Goal: Task Accomplishment & Management: Use online tool/utility

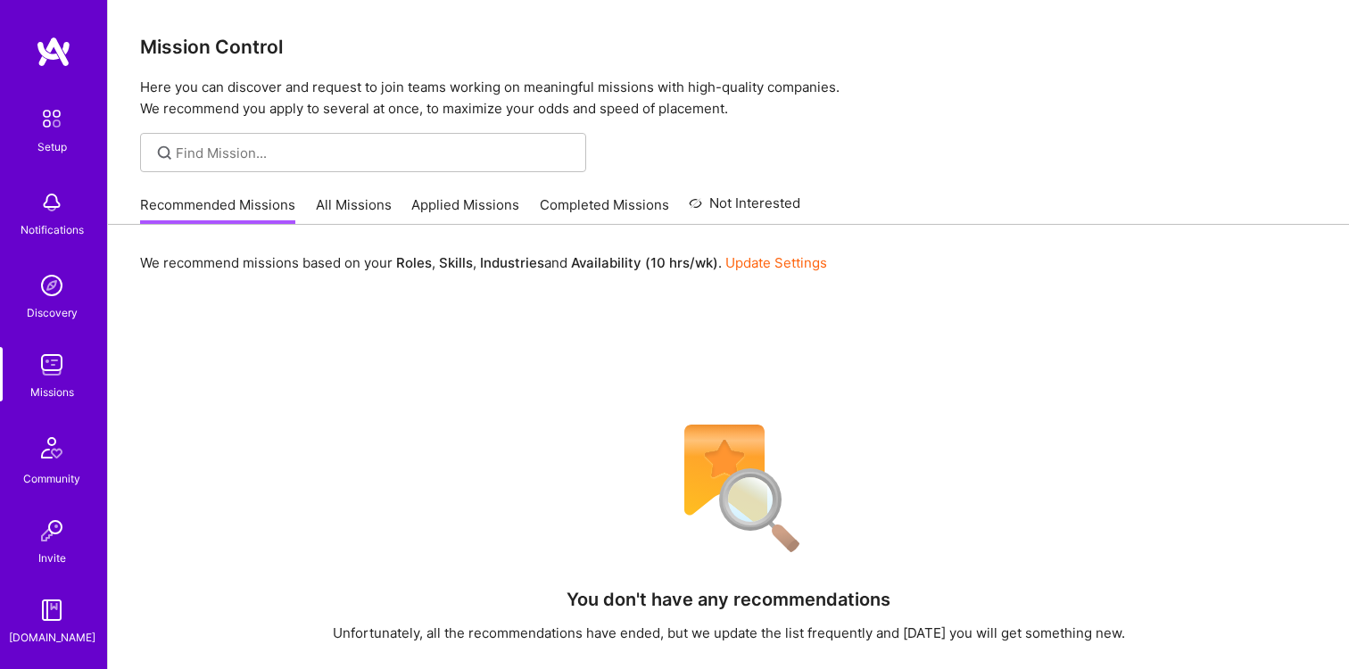
click at [362, 204] on link "All Missions" at bounding box center [354, 209] width 76 height 29
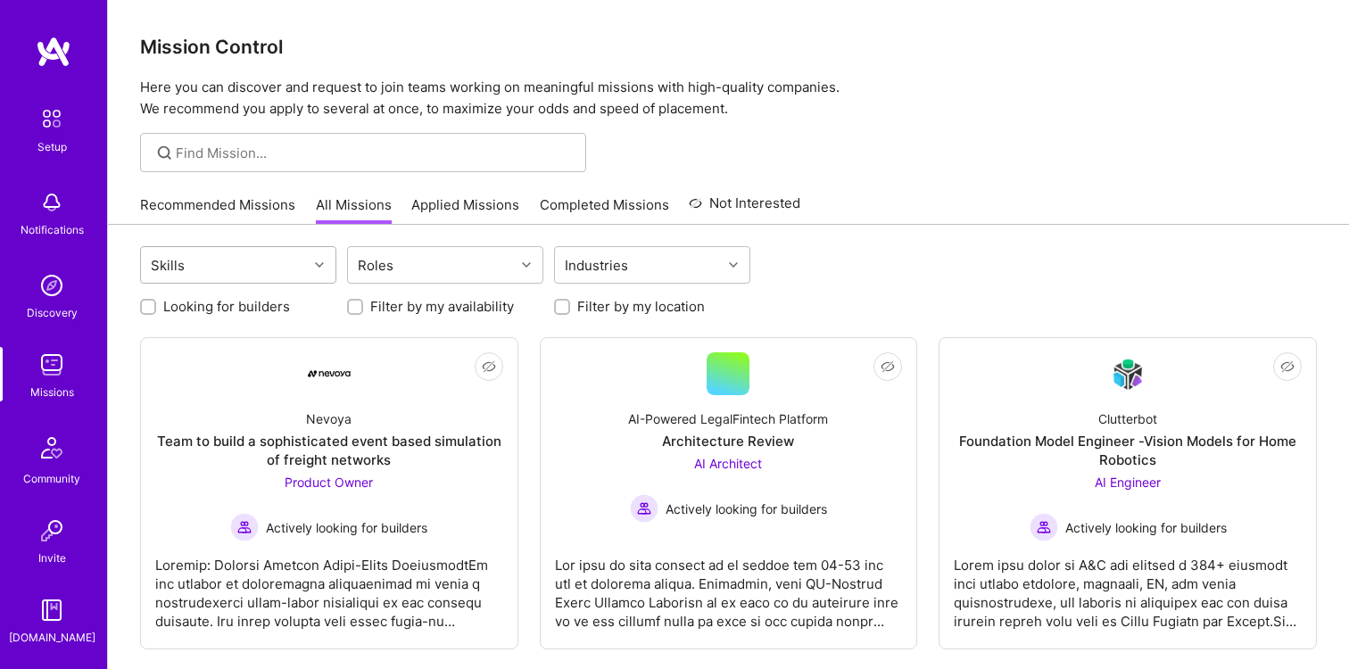
click at [253, 266] on div "Skills" at bounding box center [224, 265] width 167 height 36
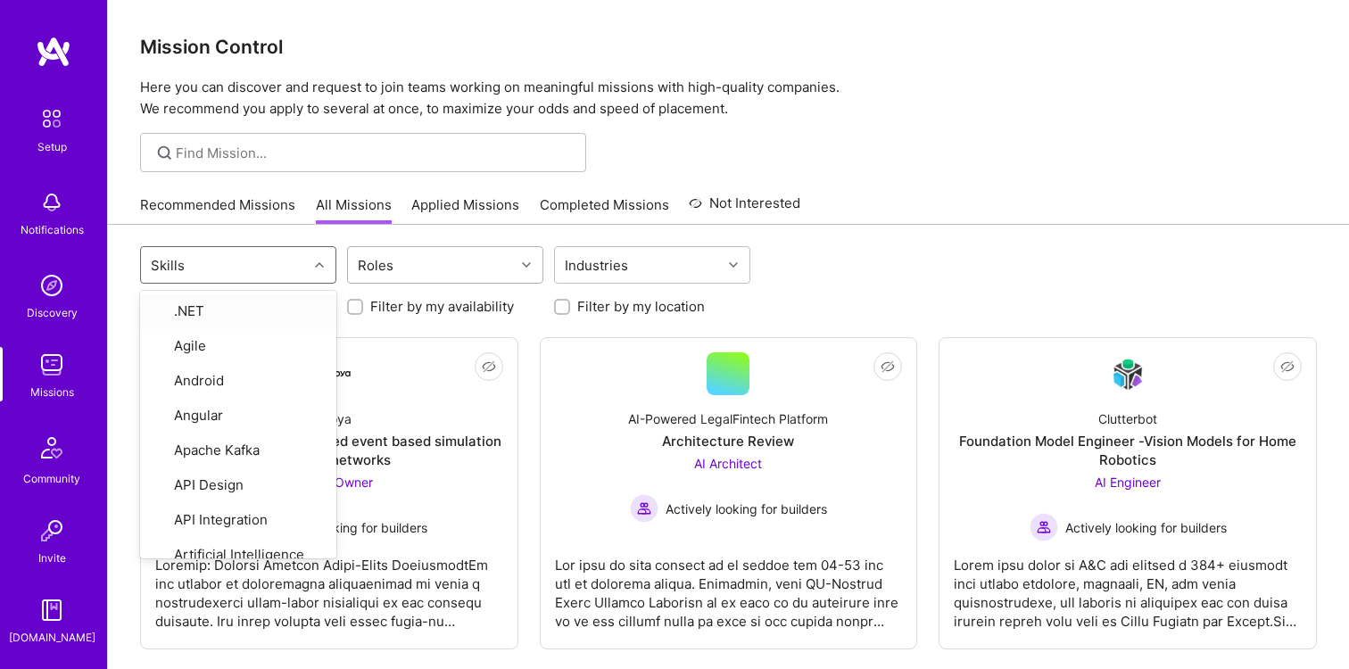
click at [400, 271] on input "text" at bounding box center [401, 265] width 2 height 19
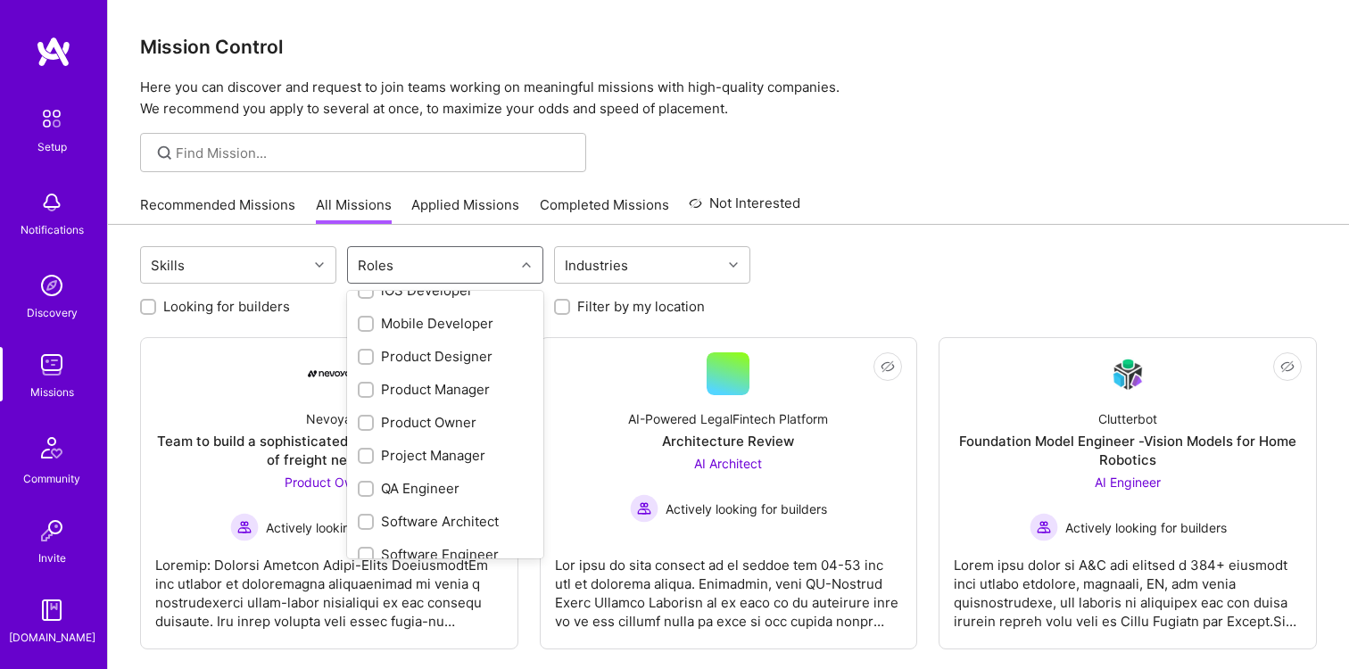
scroll to position [559, 0]
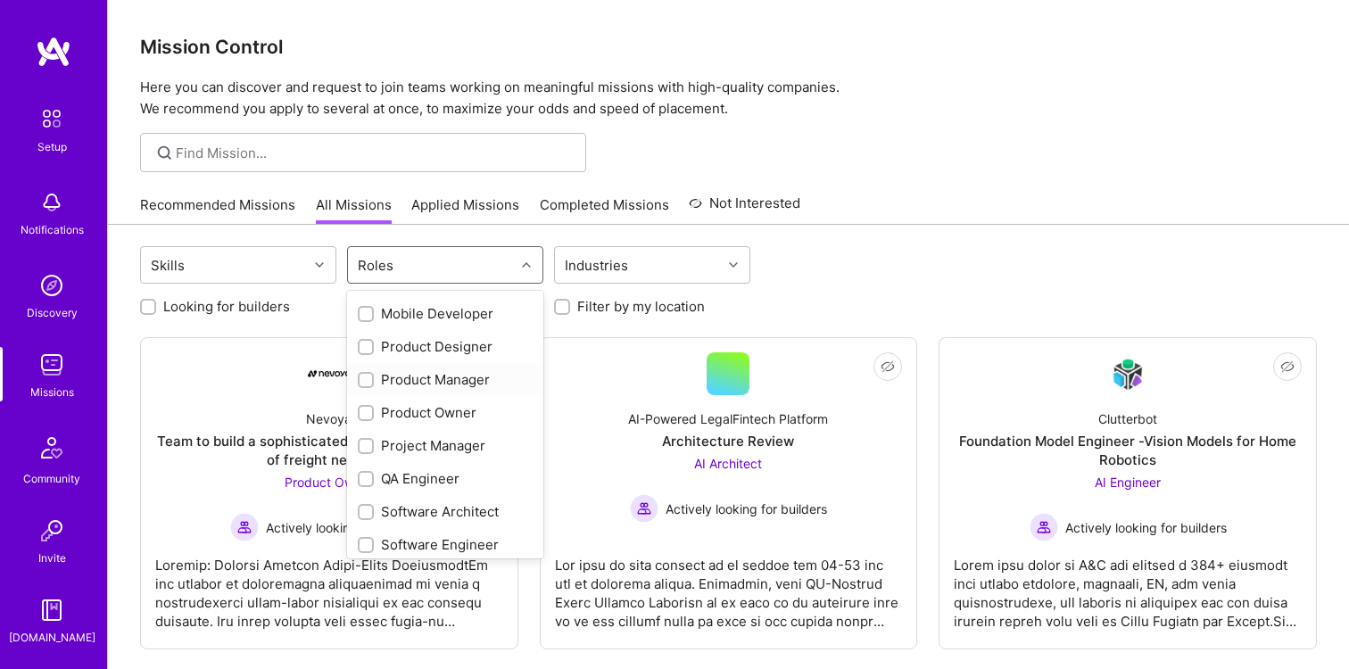
click at [419, 381] on div "Product Manager" at bounding box center [445, 379] width 175 height 19
checkbox input "true"
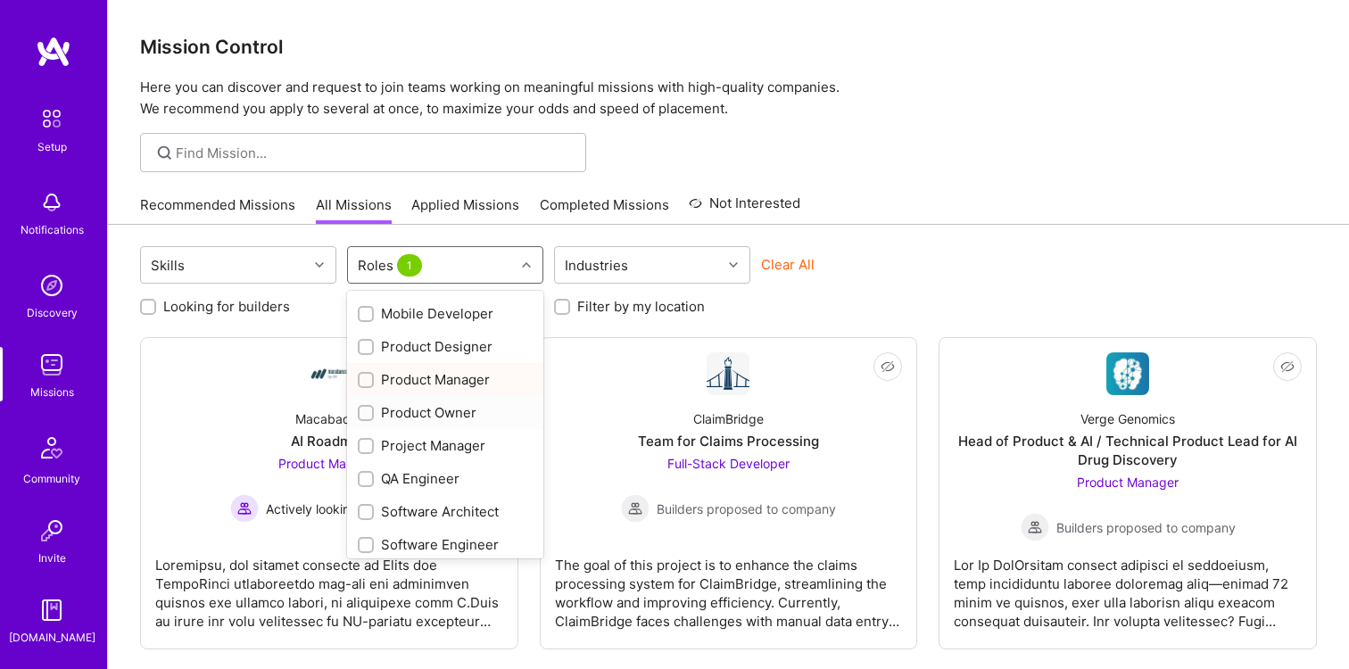
click at [418, 412] on div "Product Owner" at bounding box center [445, 412] width 175 height 19
checkbox input "true"
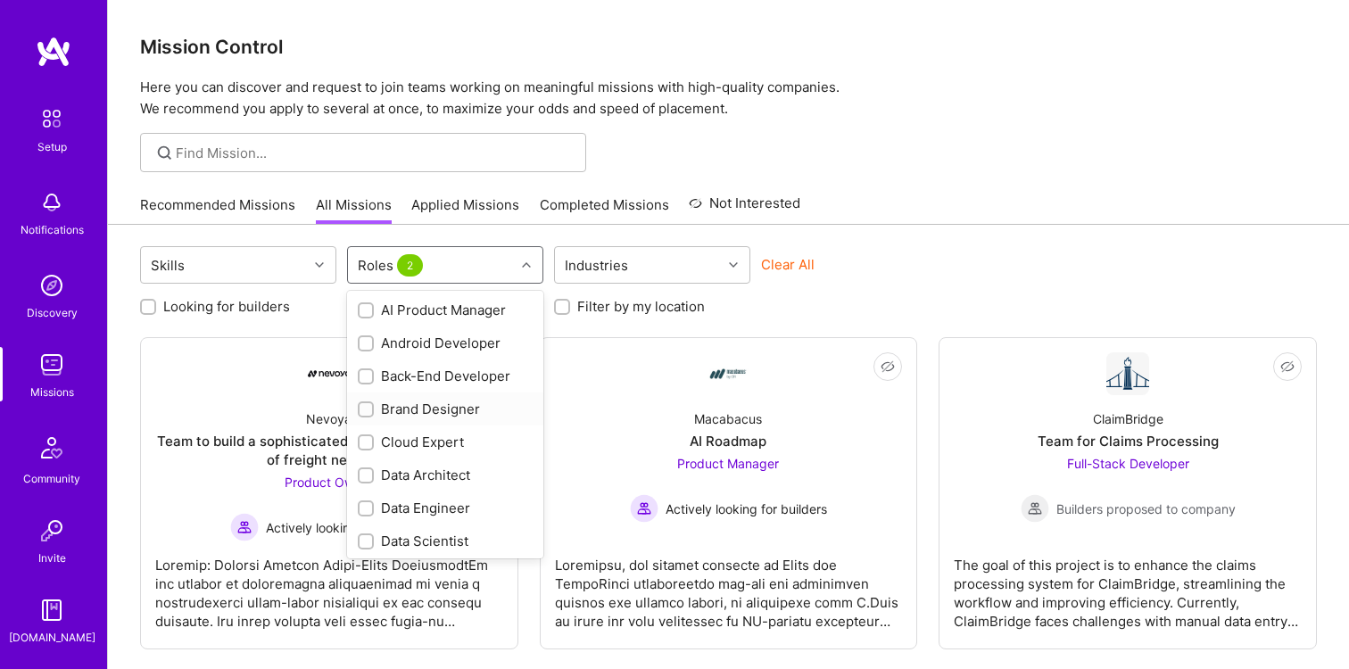
scroll to position [0, 0]
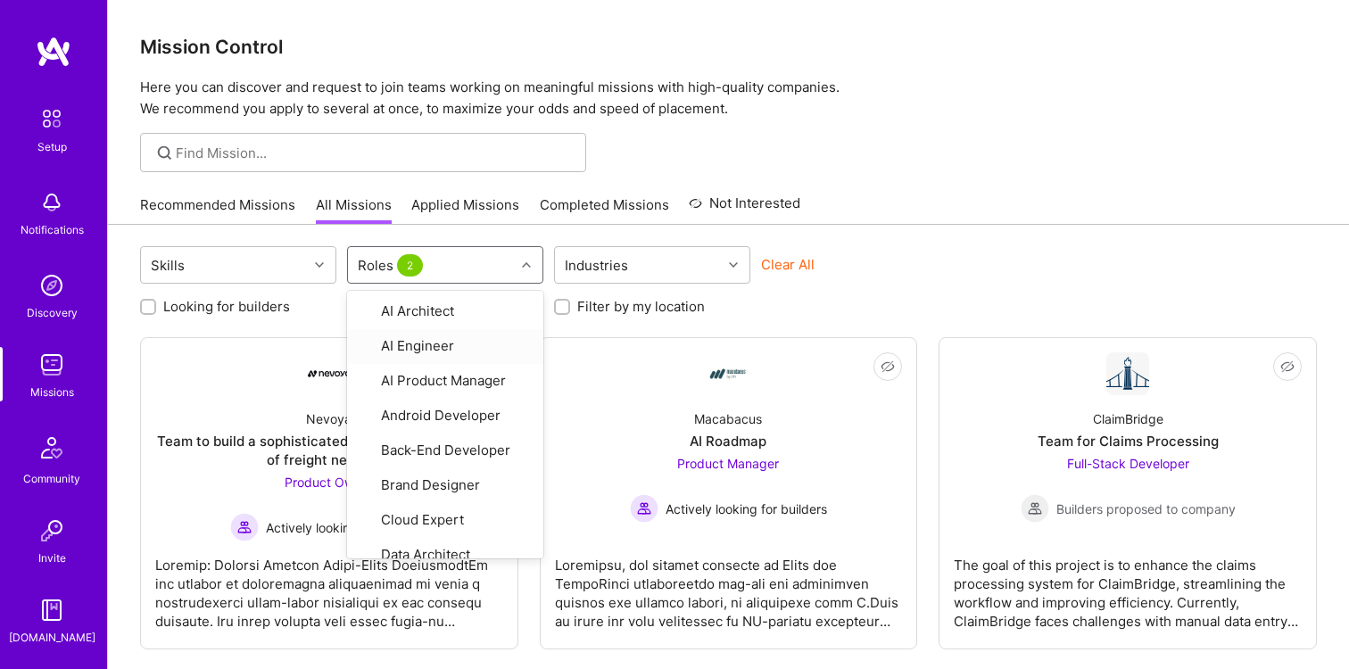
click at [877, 255] on div "Clear All" at bounding box center [859, 271] width 196 height 33
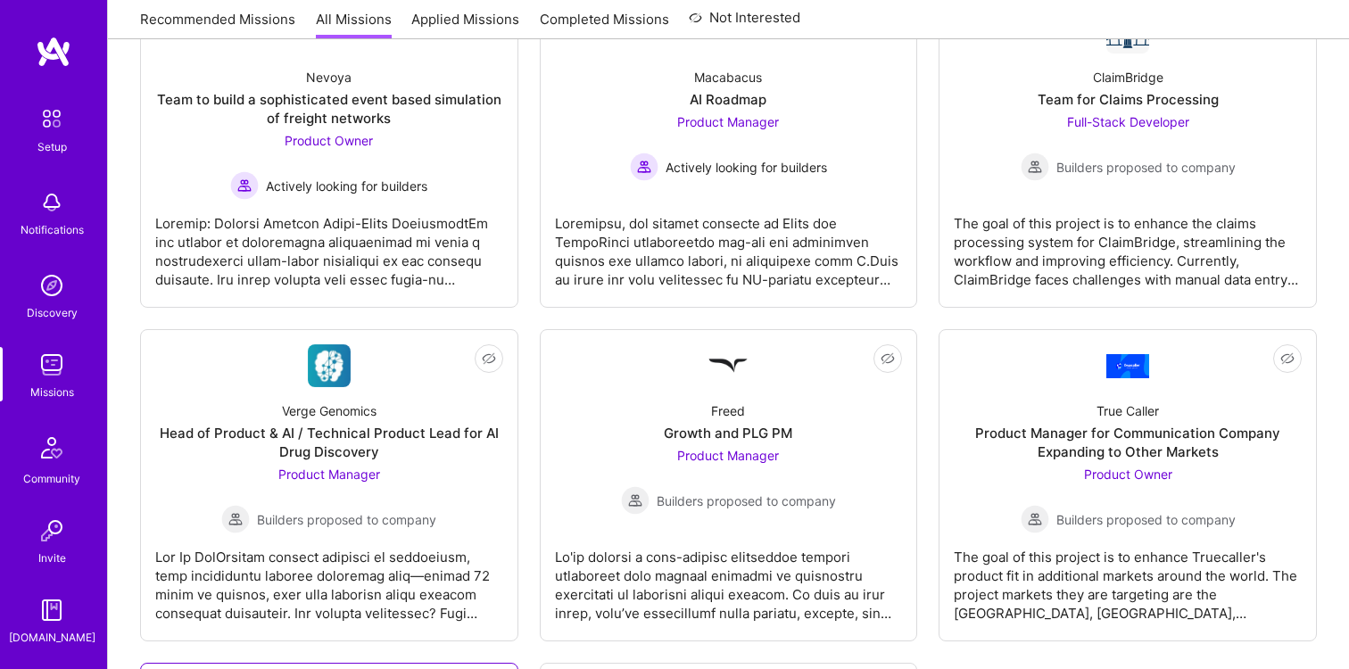
scroll to position [343, 0]
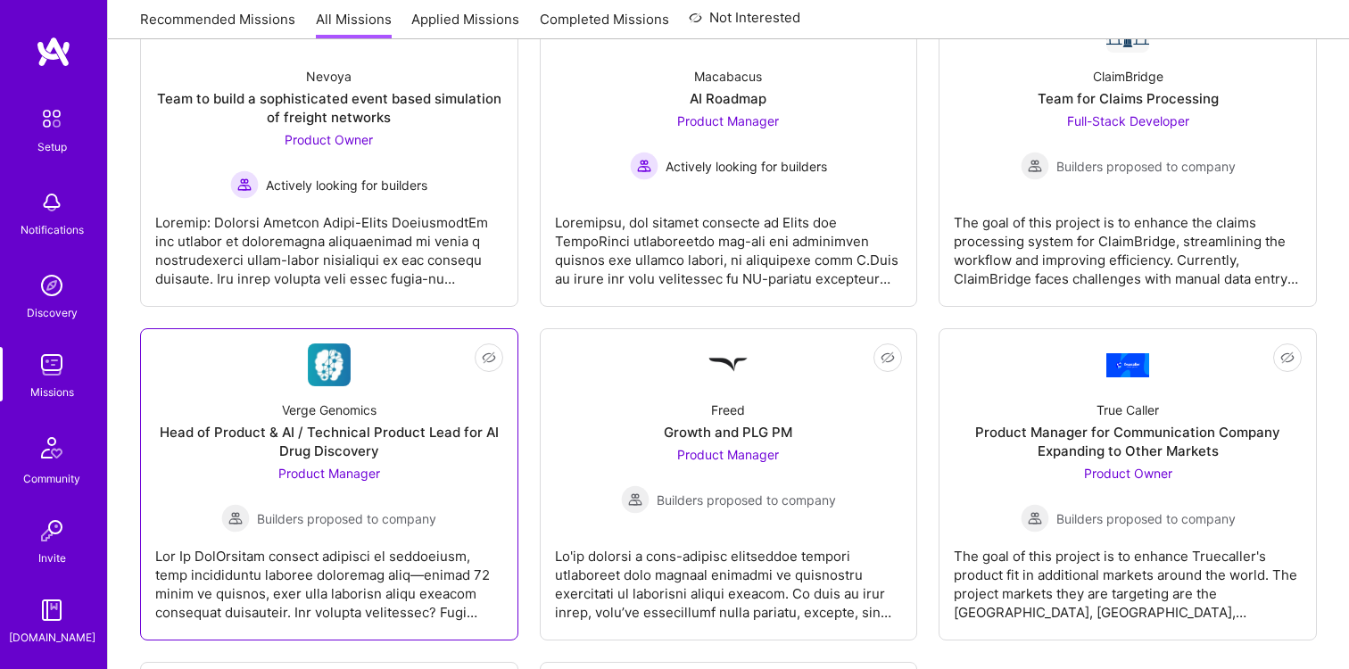
click at [313, 430] on div "Head of Product & AI / Technical Product Lead for AI Drug Discovery" at bounding box center [329, 441] width 348 height 37
